Goal: Entertainment & Leisure: Browse casually

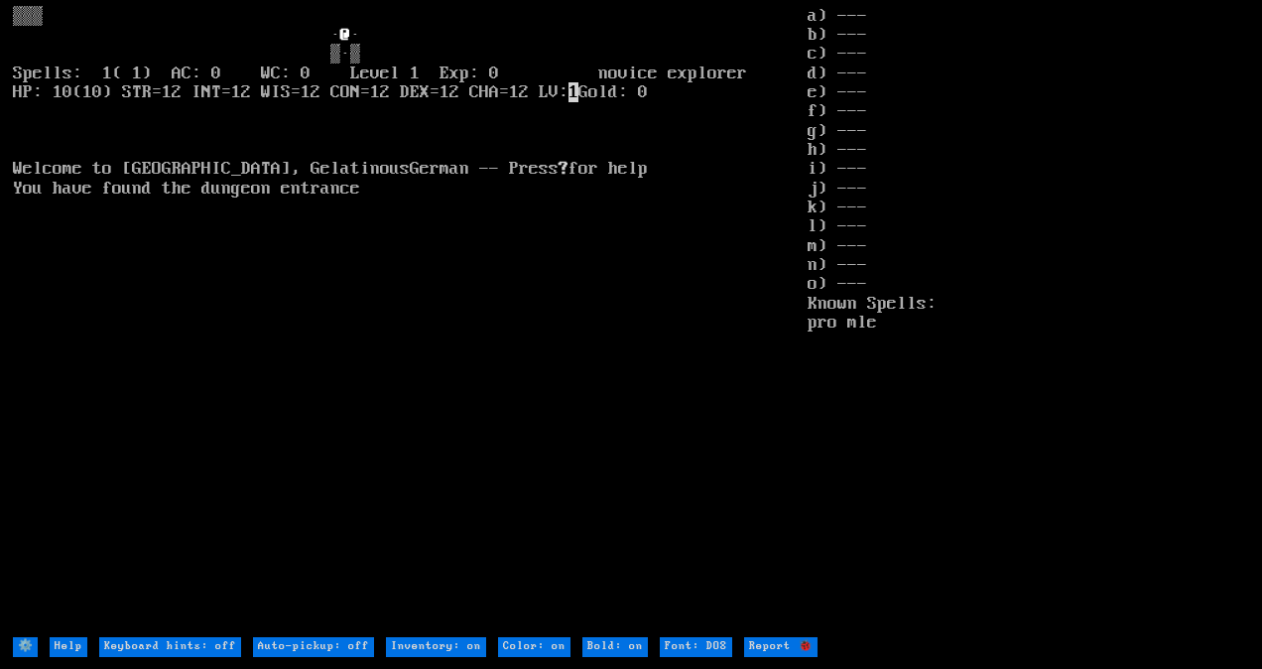
click at [1261, 0] on html "@ · ▒·▒ Spells: 1( 1) AC: 0 WC: 0 Level 1 Exp: 0 novice explorer HP: 10(10) STR…" at bounding box center [631, 0] width 1262 height 0
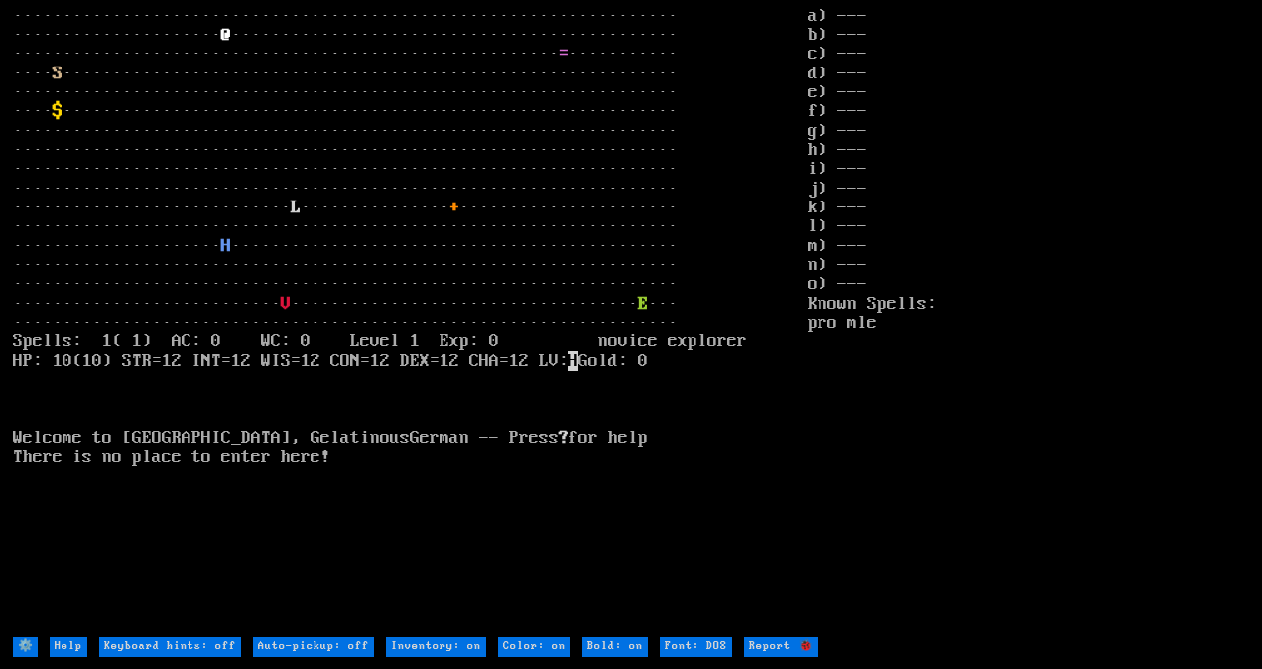
click at [431, 229] on larn "··································································· ···········…" at bounding box center [410, 321] width 795 height 629
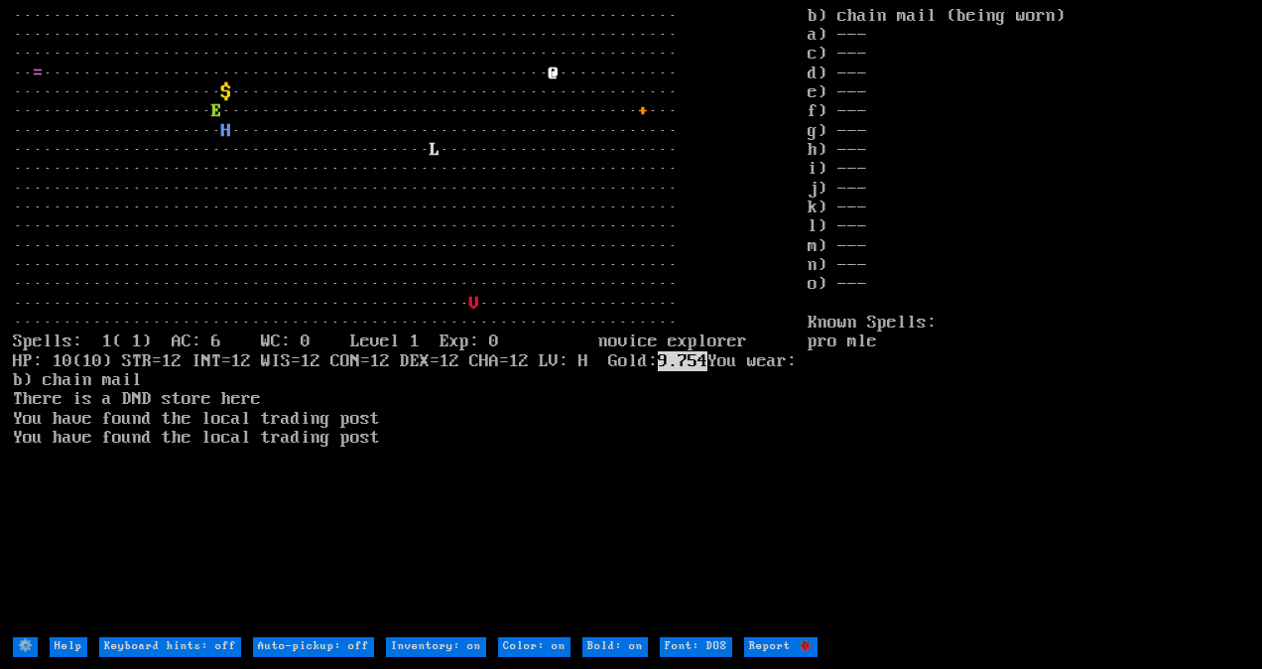
click at [833, 342] on stats "b) chain mail (being worn) a) --- c) --- d) --- e) --- f) --- g) --- h) --- i) …" at bounding box center [1029, 321] width 442 height 629
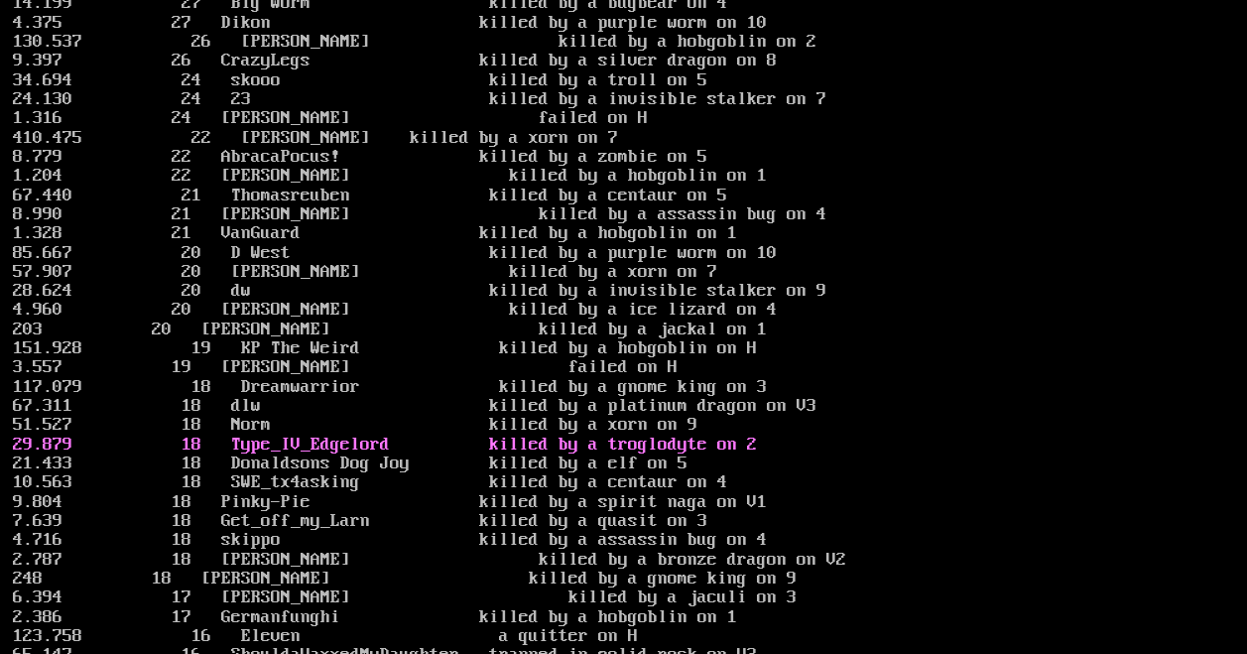
scroll to position [2002, 0]
